Goal: Feedback & Contribution: Contribute content

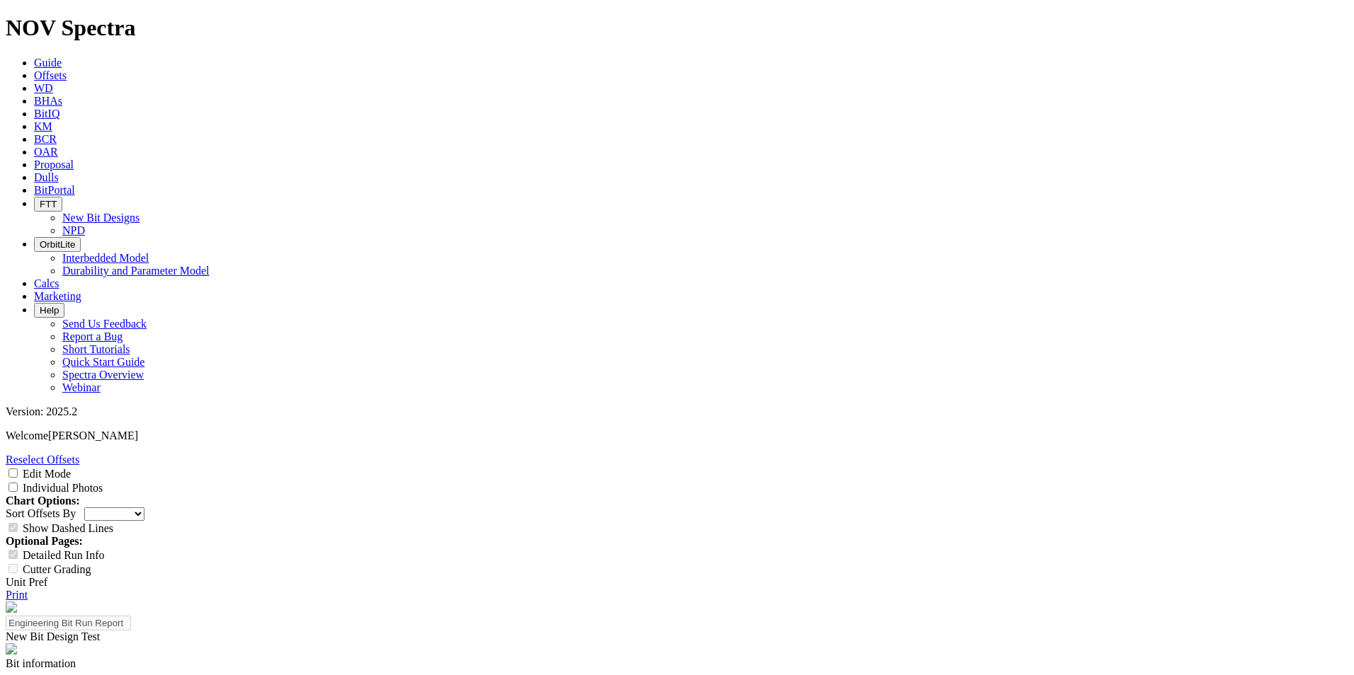
select select "New Bit Design"
copy div "F316773"
click at [59, 171] on link "Dulls" at bounding box center [46, 177] width 25 height 12
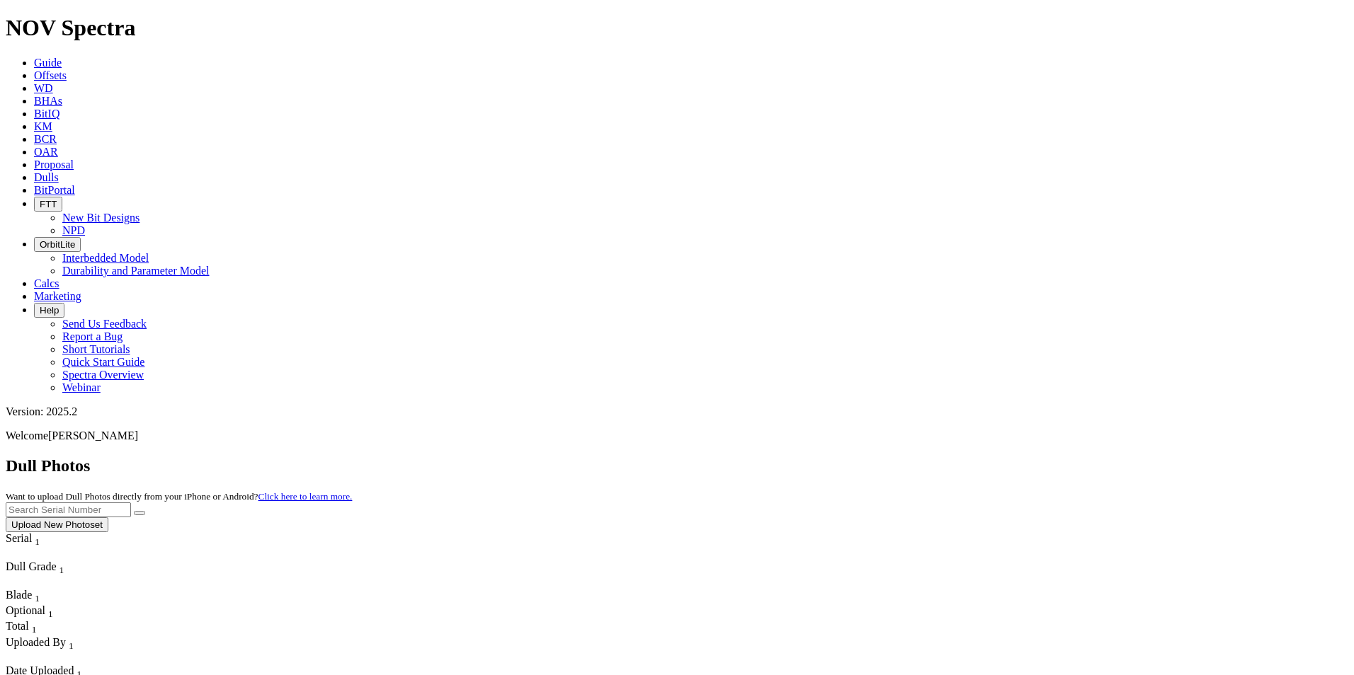
scroll to position [637, 0]
click at [108, 517] on button "Upload New Photoset" at bounding box center [57, 524] width 103 height 15
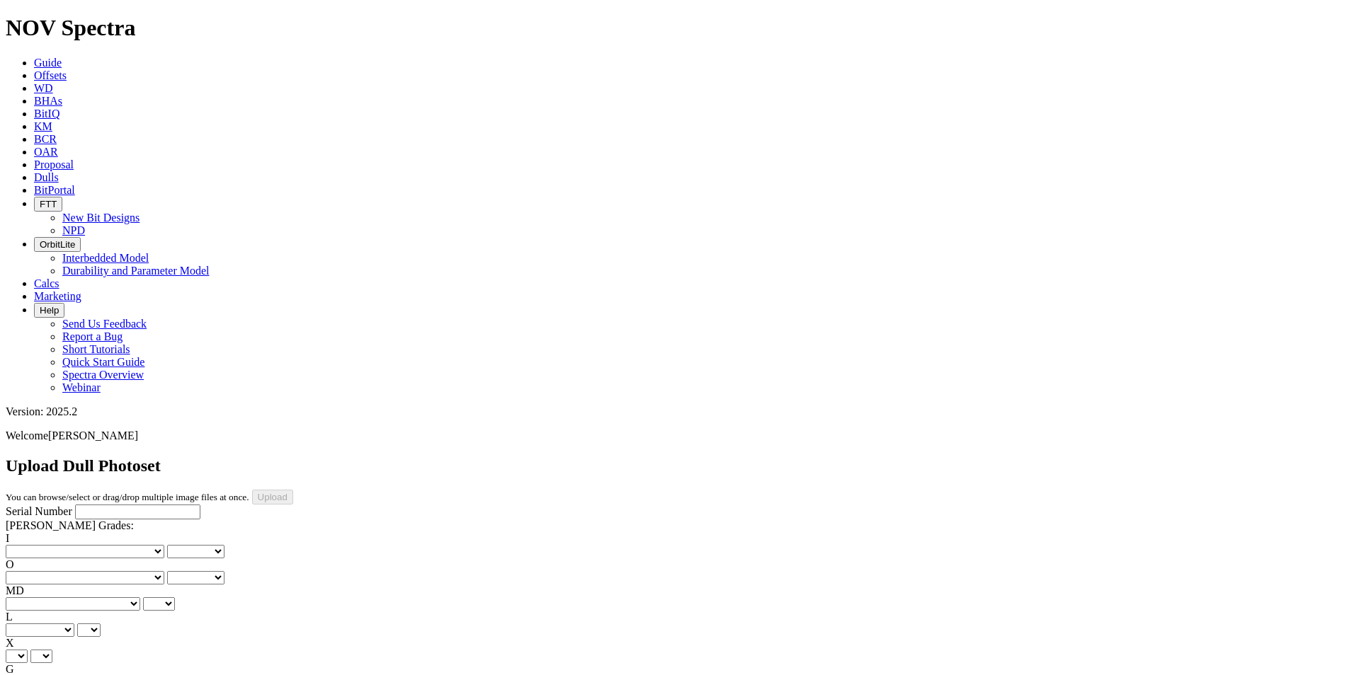
click at [100, 505] on input "Serial Number" at bounding box center [137, 512] width 125 height 15
paste input "S321191"
type input "S321191"
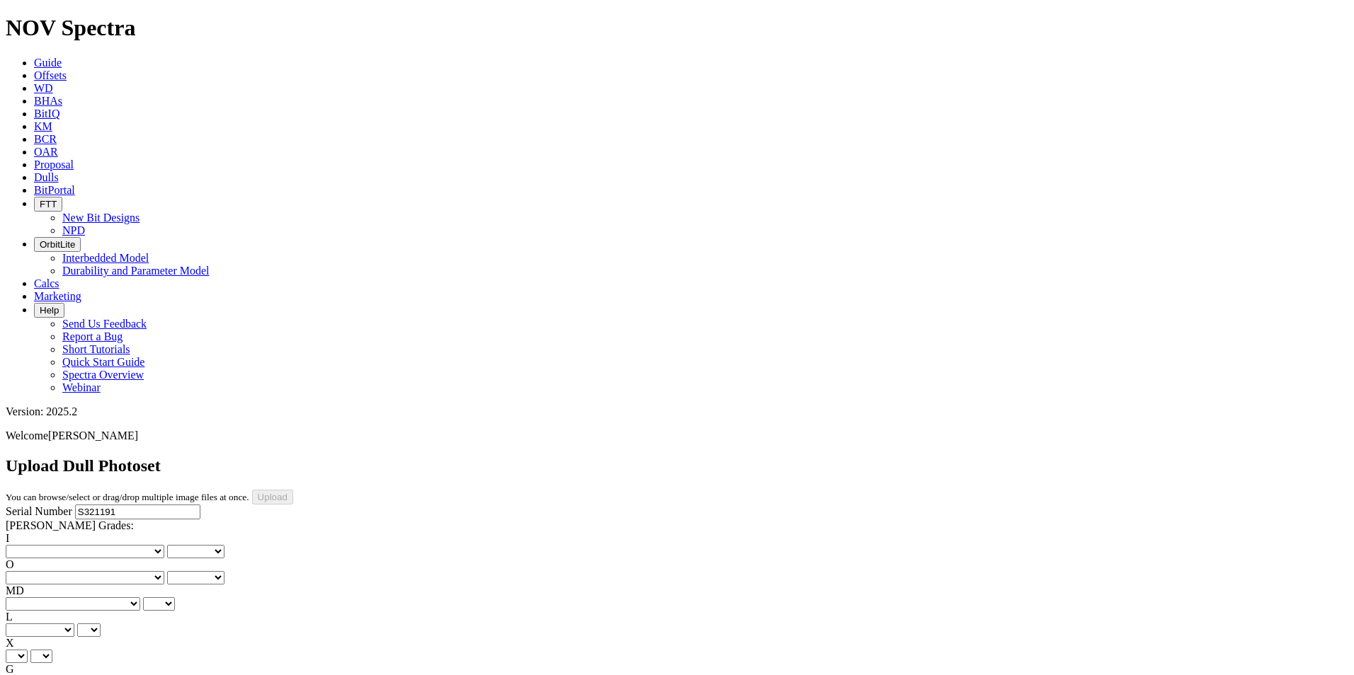
scroll to position [425, 0]
